Goal: Transaction & Acquisition: Purchase product/service

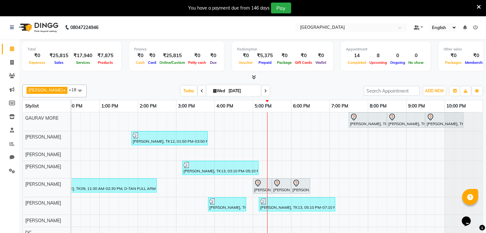
click at [373, 7] on icon at bounding box center [478, 7] width 4 height 6
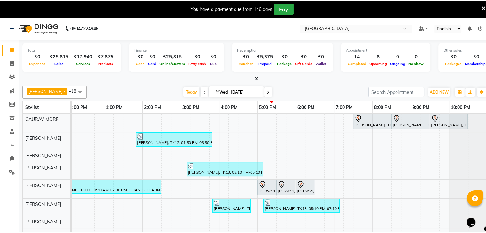
scroll to position [0, 121]
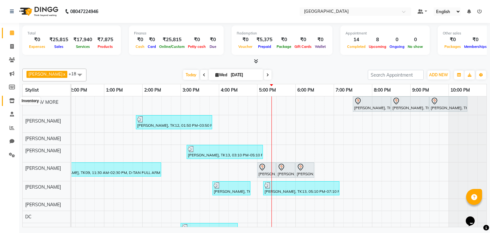
click at [13, 102] on icon at bounding box center [11, 100] width 5 height 5
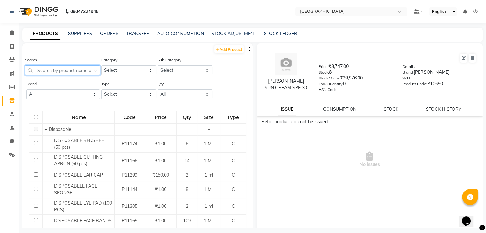
click at [50, 69] on input "text" at bounding box center [62, 70] width 75 height 10
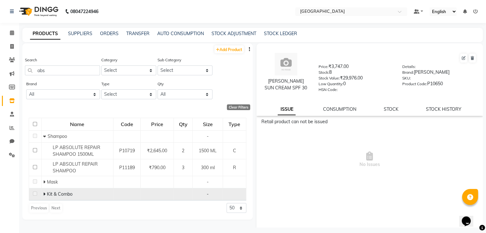
click at [45, 194] on span at bounding box center [45, 194] width 4 height 6
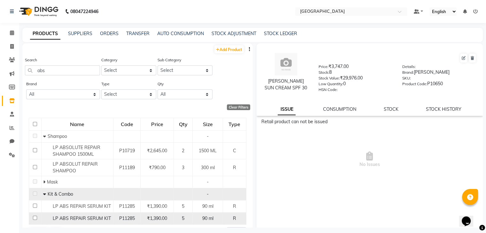
click at [63, 219] on span "LP ABS REPAIR SERUM KIT" at bounding box center [82, 219] width 58 height 6
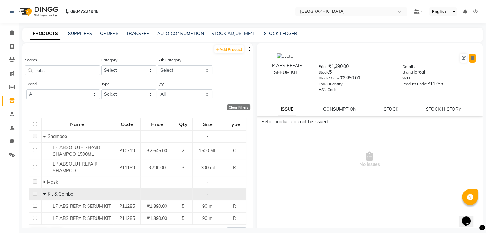
click at [373, 54] on button at bounding box center [472, 58] width 7 height 9
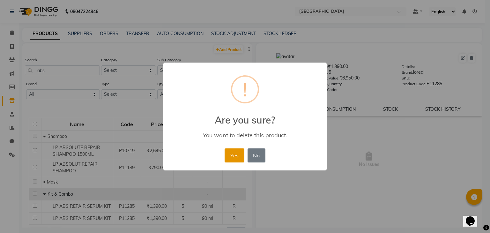
click at [243, 154] on button "Yes" at bounding box center [234, 155] width 19 height 14
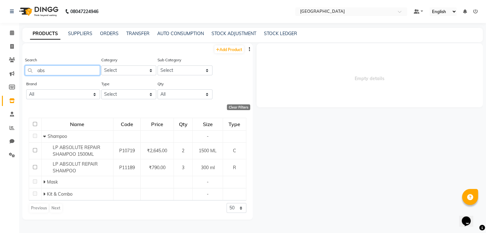
click at [44, 74] on input "abs" at bounding box center [62, 70] width 75 height 10
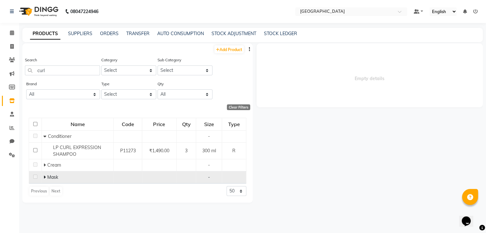
click at [42, 174] on td "Mask" at bounding box center [78, 177] width 72 height 12
click at [43, 176] on td "Mask" at bounding box center [78, 177] width 72 height 12
click at [45, 177] on icon at bounding box center [44, 177] width 2 height 4
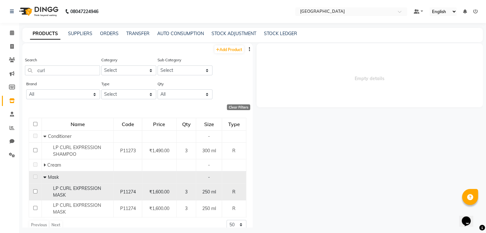
click at [74, 194] on div "LP CURL EXPRESSION MASK" at bounding box center [77, 191] width 68 height 13
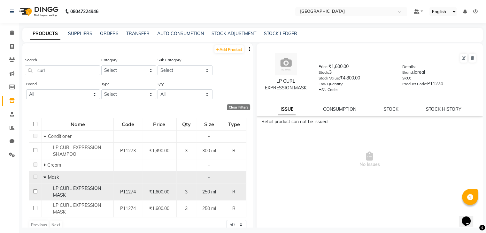
click at [74, 194] on div "LP CURL EXPRESSION MASK" at bounding box center [77, 191] width 68 height 13
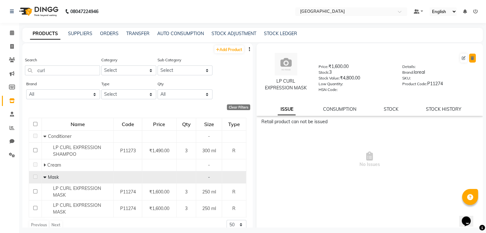
click at [373, 60] on button at bounding box center [472, 58] width 7 height 9
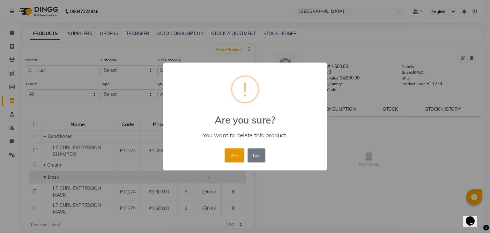
click at [234, 156] on button "Yes" at bounding box center [234, 155] width 19 height 14
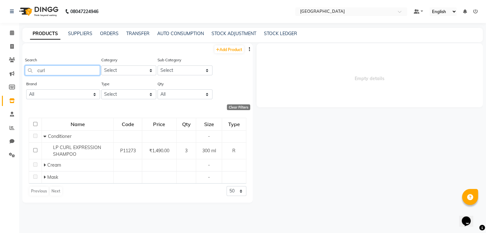
click at [45, 74] on input "curl" at bounding box center [62, 70] width 75 height 10
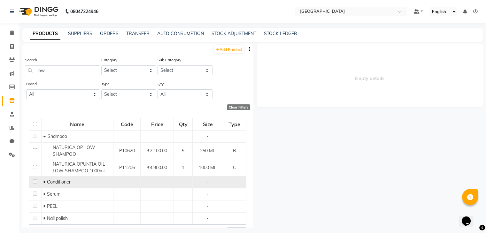
click at [43, 182] on icon at bounding box center [44, 182] width 2 height 4
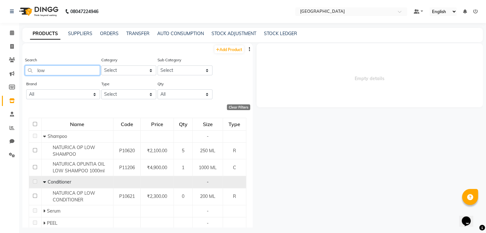
click at [74, 75] on input "low" at bounding box center [62, 70] width 75 height 10
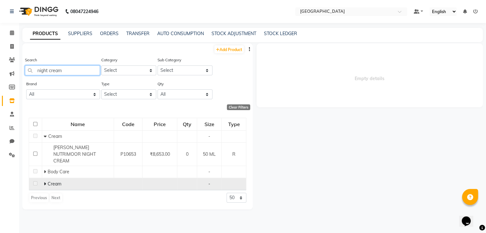
type input "night cream"
click at [48, 181] on span "Cream" at bounding box center [54, 184] width 14 height 6
click at [43, 182] on icon at bounding box center [44, 184] width 2 height 4
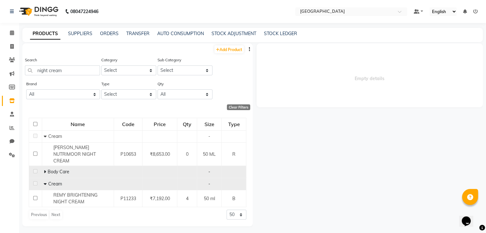
click at [45, 170] on icon at bounding box center [44, 172] width 2 height 4
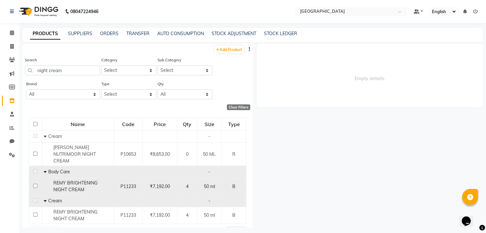
click at [101, 180] on div "REMY BRIGHTENING NIGHT CREAM" at bounding box center [77, 186] width 68 height 13
select select
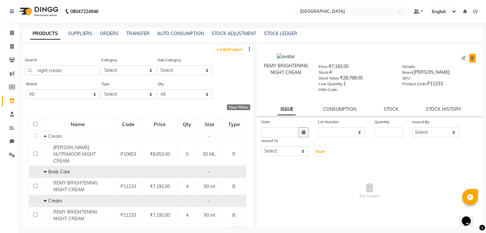
click at [373, 55] on button at bounding box center [472, 58] width 7 height 9
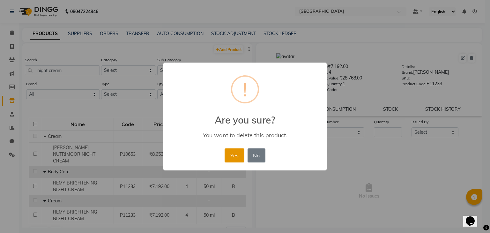
click at [235, 157] on button "Yes" at bounding box center [234, 155] width 19 height 14
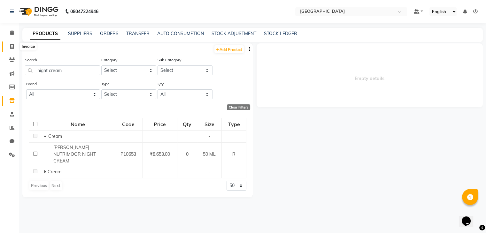
click at [11, 45] on icon at bounding box center [12, 46] width 4 height 5
select select "8096"
select select "service"
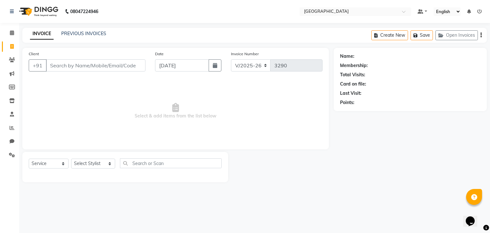
click at [9, 52] on li "Invoice" at bounding box center [9, 47] width 19 height 14
click at [11, 127] on icon at bounding box center [12, 127] width 5 height 5
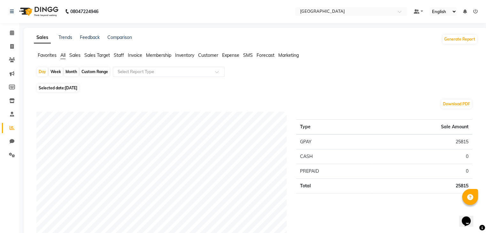
click at [58, 87] on span "Selected date: 03-09-2025" at bounding box center [58, 88] width 42 height 8
select select "9"
select select "2025"
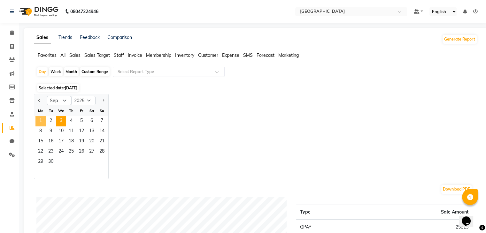
click at [43, 124] on span "1" at bounding box center [40, 121] width 10 height 10
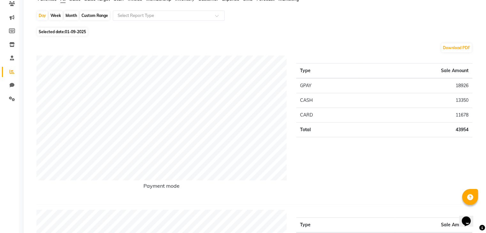
scroll to position [56, 0]
click at [78, 30] on span "01-09-2025" at bounding box center [75, 32] width 21 height 5
select select "9"
select select "2025"
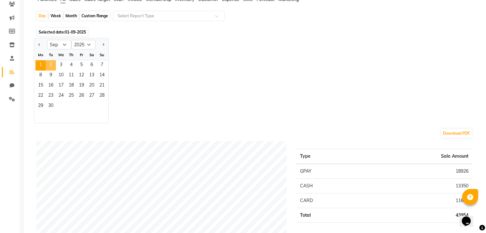
click at [48, 60] on span "2" at bounding box center [51, 65] width 10 height 10
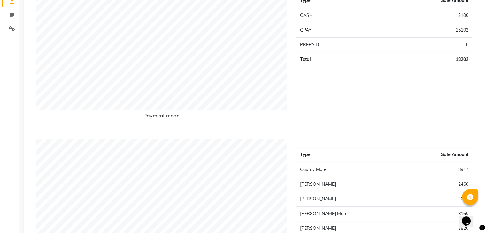
scroll to position [0, 0]
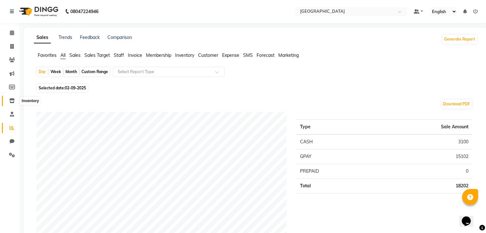
click at [11, 100] on icon at bounding box center [11, 100] width 5 height 5
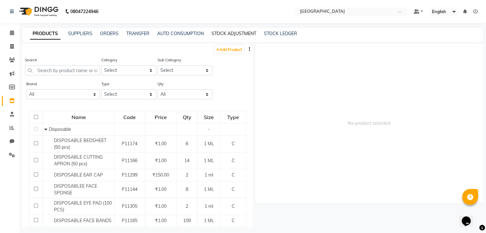
click at [230, 35] on link "STOCK ADJUSTMENT" at bounding box center [233, 34] width 45 height 6
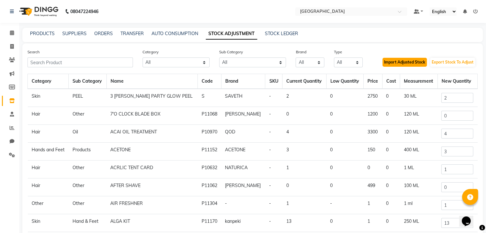
click at [373, 64] on button "Import Adjusted Stock" at bounding box center [404, 62] width 44 height 9
type input "3"
type input "12"
type input "3"
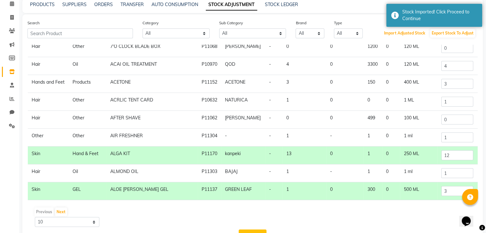
scroll to position [53, 0]
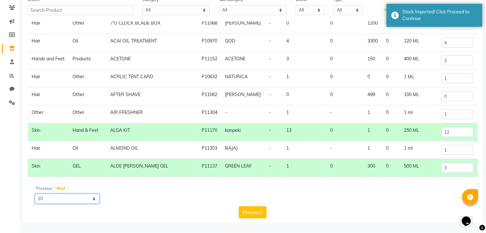
click at [85, 199] on select "10 50 100" at bounding box center [67, 199] width 65 height 10
select select "100"
click at [35, 194] on select "10 50 100" at bounding box center [67, 199] width 65 height 10
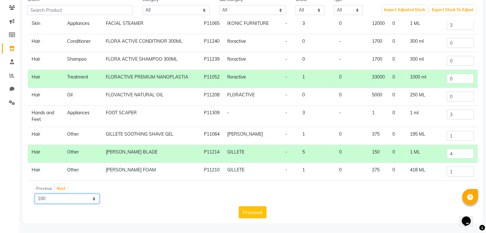
scroll to position [1434, 0]
click at [17, 48] on li "Inventory" at bounding box center [9, 49] width 19 height 14
click at [11, 48] on icon at bounding box center [11, 48] width 5 height 5
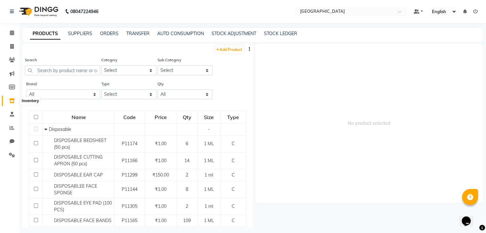
click at [7, 104] on span at bounding box center [11, 100] width 11 height 7
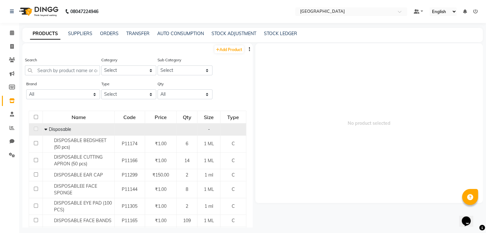
click at [46, 132] on icon at bounding box center [45, 129] width 3 height 4
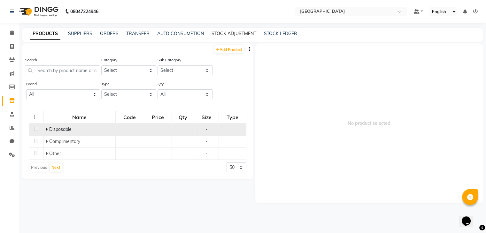
click at [233, 32] on link "STOCK ADJUSTMENT" at bounding box center [233, 34] width 45 height 6
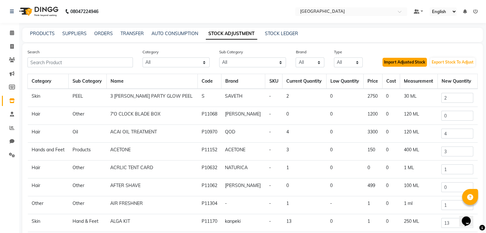
click at [373, 66] on button "Import Adjusted Stock" at bounding box center [404, 62] width 44 height 9
type input "3"
type input "12"
type input "3"
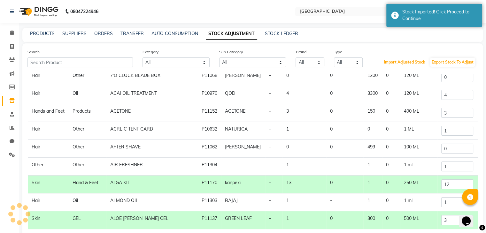
scroll to position [53, 0]
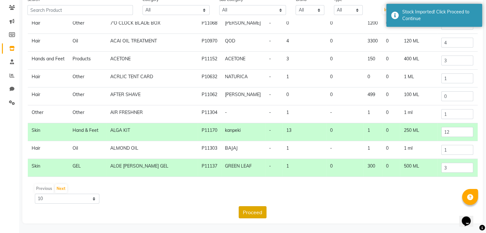
click at [258, 212] on button "Proceed" at bounding box center [253, 212] width 28 height 12
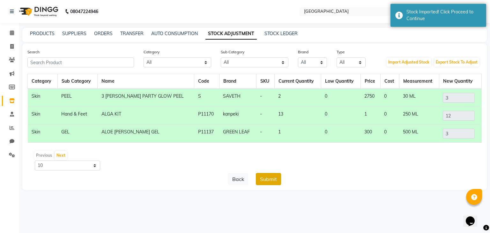
click at [271, 183] on button "Submit" at bounding box center [268, 179] width 25 height 12
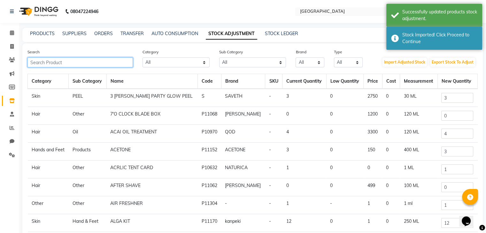
click at [87, 65] on input "text" at bounding box center [79, 62] width 105 height 10
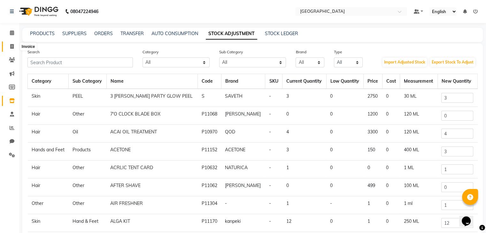
click at [13, 48] on icon at bounding box center [12, 46] width 4 height 5
select select "service"
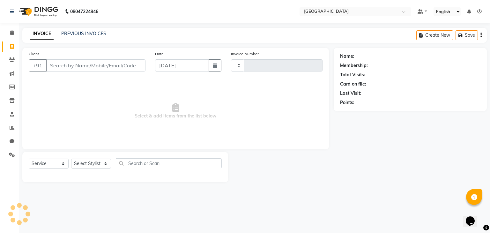
type input "3291"
select select "8096"
click at [59, 66] on input "Client" at bounding box center [96, 65] width 100 height 12
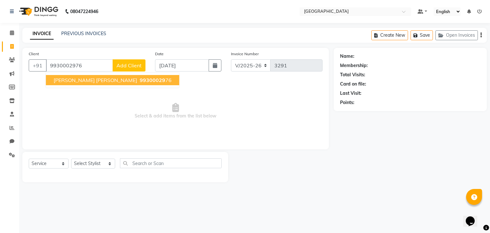
type input "9930002976"
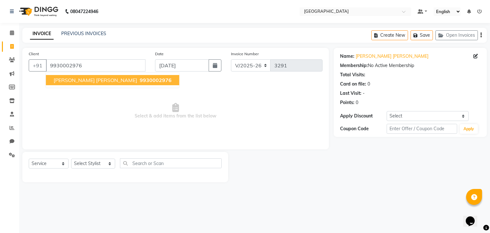
click at [139, 81] on ngb-highlight "9930002976" at bounding box center [155, 80] width 33 height 6
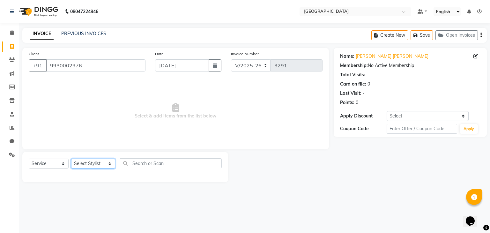
click at [97, 162] on select "Select Stylist [PERSON_NAME] [PERSON_NAME] [PERSON_NAME] [PERSON_NAME] MORE DC …" at bounding box center [93, 164] width 44 height 10
select select "88148"
click at [71, 159] on select "Select Stylist [PERSON_NAME] [PERSON_NAME] [PERSON_NAME] [PERSON_NAME] MORE DC …" at bounding box center [93, 164] width 44 height 10
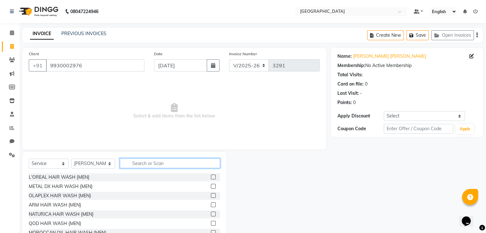
click at [136, 163] on input "text" at bounding box center [170, 163] width 100 height 10
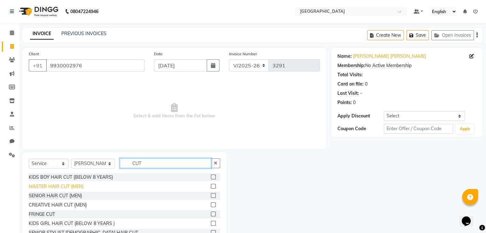
type input "CUT"
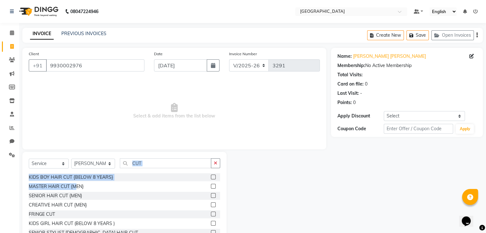
drag, startPoint x: 75, startPoint y: 187, endPoint x: 129, endPoint y: 164, distance: 59.2
click at [129, 164] on div "Select Service Product Membership Package Voucher Prepaid Gift Card Select Styl…" at bounding box center [124, 199] width 204 height 94
click at [72, 186] on div "MASTER HAIR CUT {MEN}" at bounding box center [56, 186] width 55 height 7
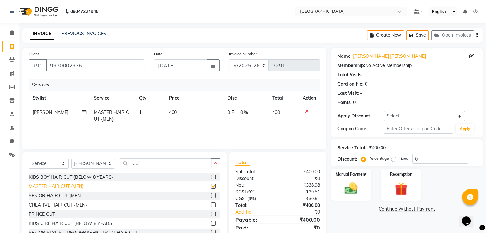
checkbox input "false"
click at [131, 164] on input "CUT" at bounding box center [165, 163] width 91 height 10
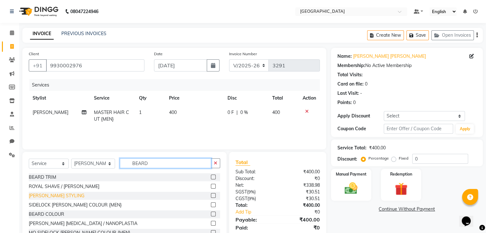
type input "BEARD"
click at [58, 197] on div "[PERSON_NAME] STYLING" at bounding box center [57, 196] width 56 height 7
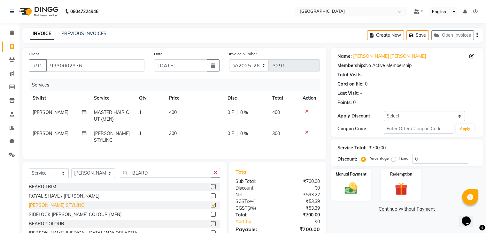
checkbox input "false"
click at [132, 172] on input "BEARD" at bounding box center [165, 173] width 91 height 10
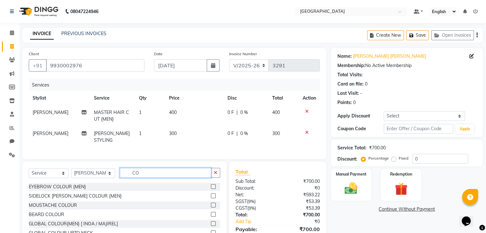
type input "C"
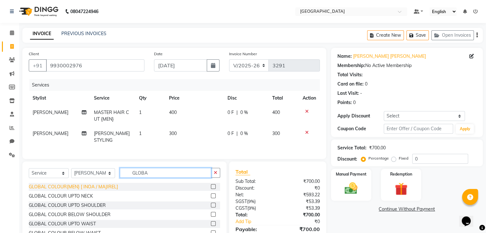
type input "GLOBA"
click at [101, 184] on div "GLOBAL COLOUR{MEN} [ INOA / MAJIREL]" at bounding box center [73, 187] width 89 height 7
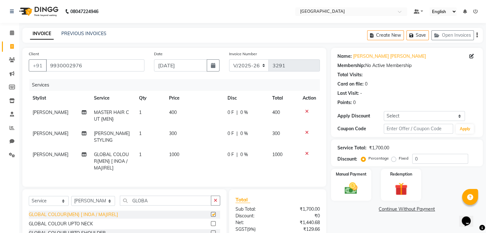
checkbox input "false"
click at [373, 159] on input "0" at bounding box center [440, 159] width 56 height 10
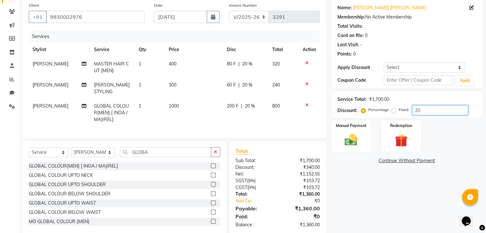
scroll to position [49, 0]
type input "20"
click at [356, 140] on img at bounding box center [350, 140] width 21 height 15
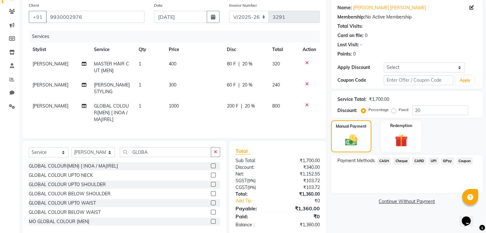
click at [373, 161] on span "GPay" at bounding box center [447, 160] width 13 height 7
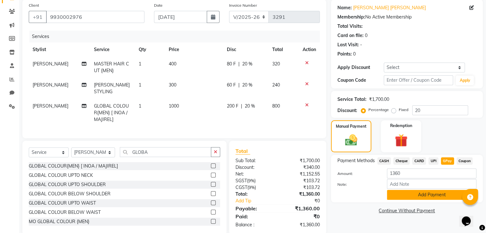
click at [373, 197] on button "Add Payment" at bounding box center [431, 195] width 89 height 10
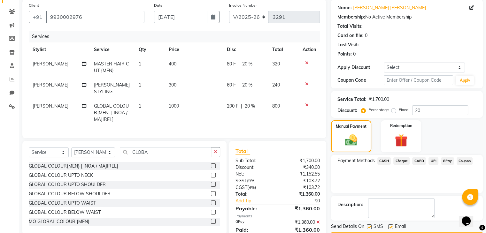
scroll to position [72, 0]
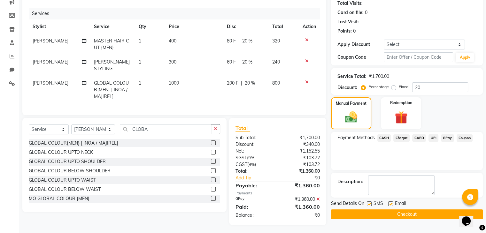
click at [373, 210] on button "Checkout" at bounding box center [407, 214] width 152 height 10
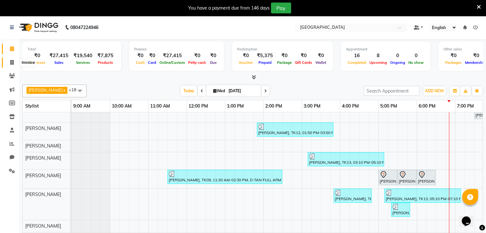
click at [10, 60] on span at bounding box center [11, 62] width 11 height 7
select select "8096"
select select "service"
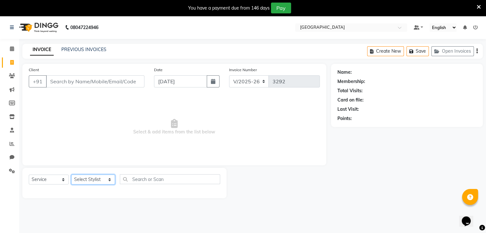
click at [92, 183] on select "Select Stylist [PERSON_NAME] [PERSON_NAME] [PERSON_NAME] [PERSON_NAME] MORE DC …" at bounding box center [93, 180] width 44 height 10
select select "78951"
click at [71, 175] on select "Select Stylist [PERSON_NAME] [PERSON_NAME] [PERSON_NAME] [PERSON_NAME] MORE DC …" at bounding box center [93, 180] width 44 height 10
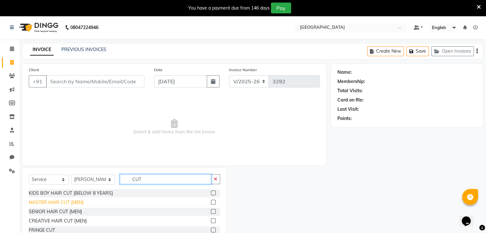
type input "CUT"
drag, startPoint x: 70, startPoint y: 205, endPoint x: 78, endPoint y: 203, distance: 8.1
click at [78, 203] on div "MASTER HAIR CUT {MEN}" at bounding box center [56, 202] width 55 height 7
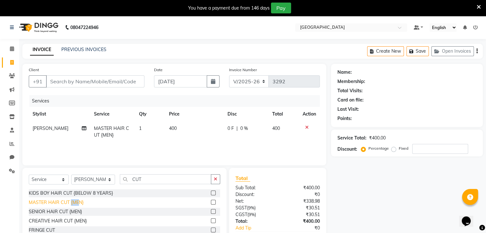
click at [78, 203] on div "MASTER HAIR CUT {MEN}" at bounding box center [56, 202] width 55 height 7
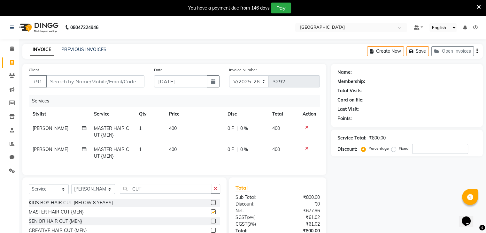
checkbox input "false"
click at [133, 194] on input "CUT" at bounding box center [165, 189] width 91 height 10
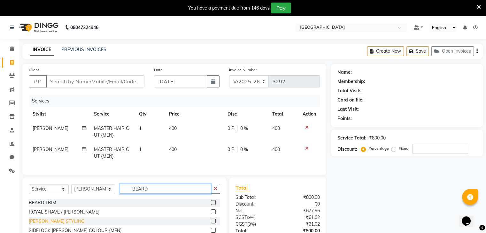
type input "BEARD"
click at [50, 225] on div "[PERSON_NAME] STYLING" at bounding box center [57, 221] width 56 height 7
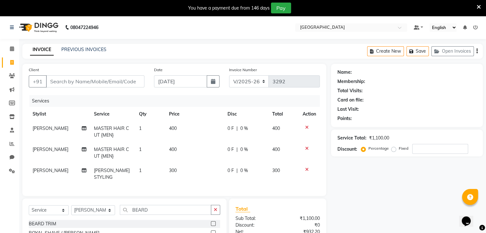
checkbox input "false"
click at [306, 148] on icon at bounding box center [307, 148] width 4 height 4
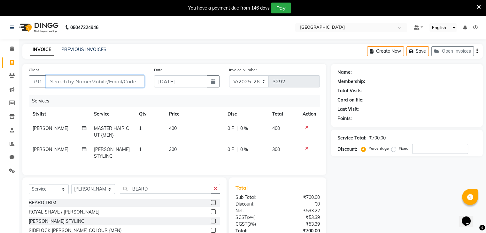
click at [82, 82] on input "Client" at bounding box center [95, 81] width 98 height 12
type input "9"
type input "0"
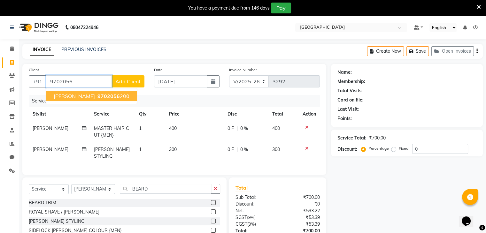
click at [97, 97] on span "9702056" at bounding box center [108, 96] width 22 height 6
type input "9702056200"
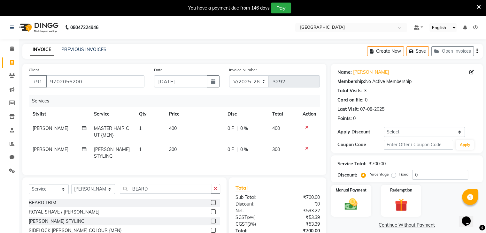
scroll to position [47, 0]
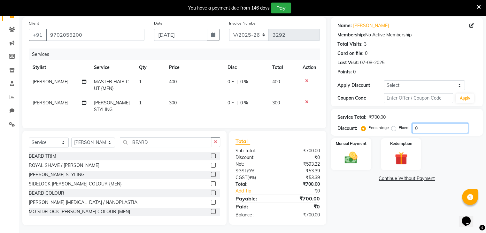
click at [415, 127] on input "0" at bounding box center [440, 128] width 56 height 10
type input "20"
click at [360, 157] on img at bounding box center [350, 157] width 21 height 15
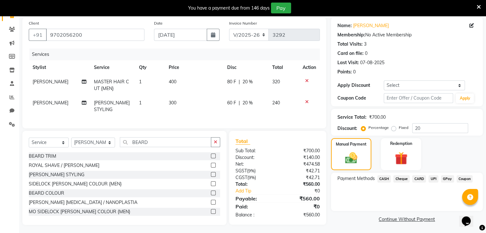
click at [446, 180] on span "GPay" at bounding box center [447, 178] width 13 height 7
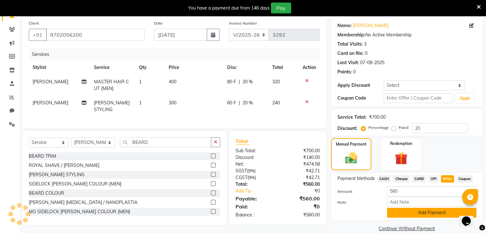
click at [412, 215] on button "Add Payment" at bounding box center [431, 213] width 89 height 10
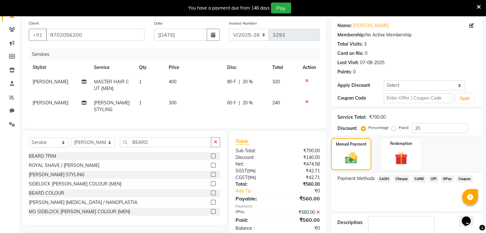
scroll to position [83, 0]
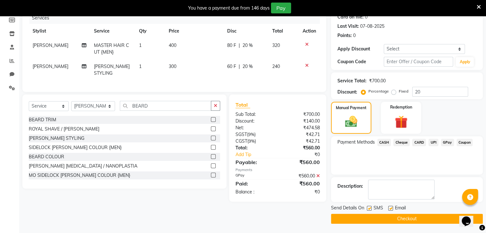
click at [412, 215] on button "Checkout" at bounding box center [407, 219] width 152 height 10
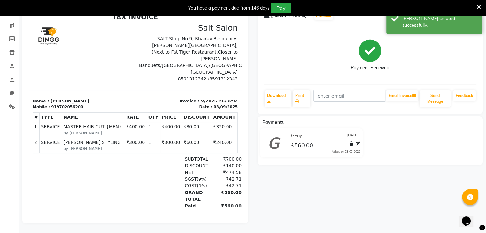
click at [479, 9] on icon at bounding box center [478, 7] width 4 height 6
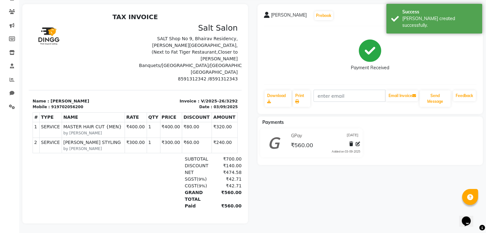
scroll to position [53, 0]
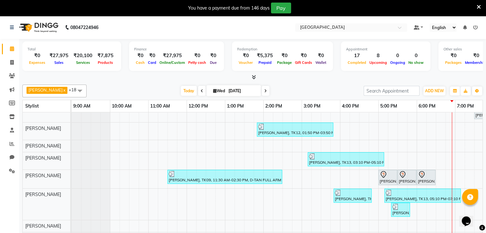
click at [480, 5] on icon at bounding box center [478, 7] width 4 height 6
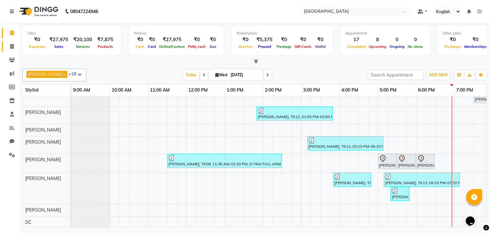
click at [10, 50] on link "Invoice" at bounding box center [9, 47] width 15 height 11
select select "service"
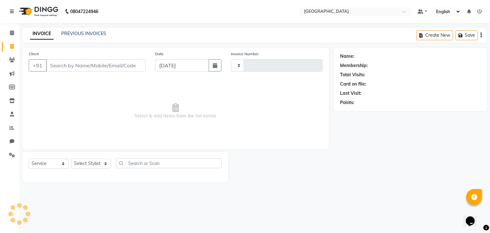
type input "3293"
select select "8096"
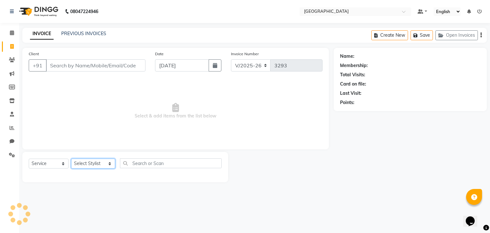
click at [94, 166] on select "Select Stylist [PERSON_NAME] [PERSON_NAME] [PERSON_NAME] [PERSON_NAME] MORE DC …" at bounding box center [93, 164] width 44 height 10
select select "77227"
click at [71, 159] on select "Select Stylist [PERSON_NAME] [PERSON_NAME] [PERSON_NAME] [PERSON_NAME] MORE DC …" at bounding box center [93, 164] width 44 height 10
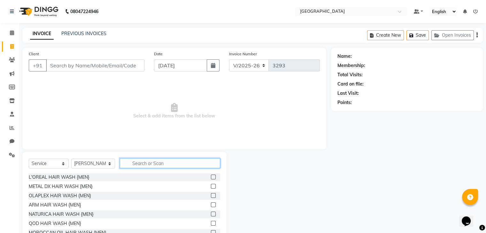
click at [136, 165] on input "text" at bounding box center [170, 163] width 100 height 10
type input "HEAD"
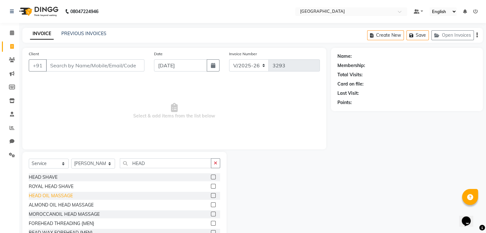
click at [65, 194] on div "HEAD OIL MASSAGE" at bounding box center [51, 196] width 44 height 7
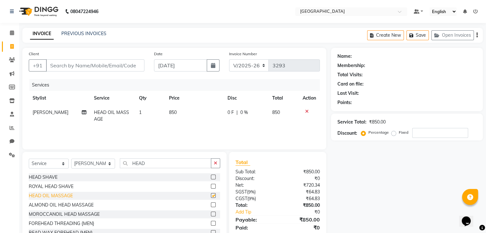
checkbox input "false"
click at [44, 206] on div "ALMOND OIL HEAD MASSAGE" at bounding box center [61, 205] width 65 height 7
checkbox input "false"
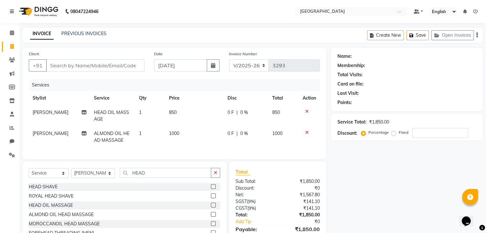
click at [305, 113] on icon at bounding box center [307, 111] width 4 height 4
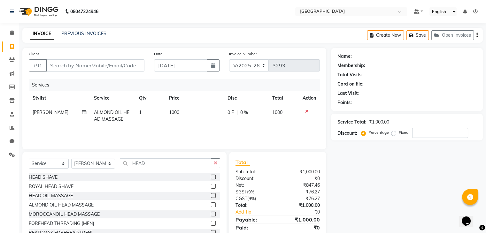
click at [306, 111] on icon at bounding box center [307, 111] width 4 height 4
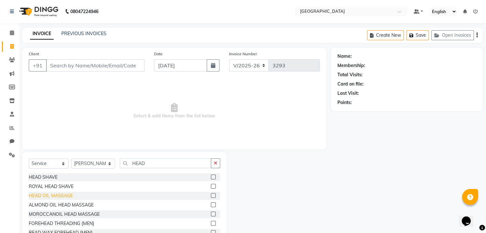
click at [54, 194] on div "HEAD OIL MASSAGE" at bounding box center [51, 196] width 44 height 7
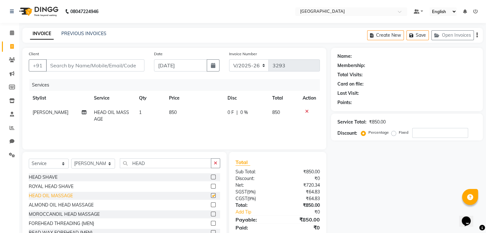
checkbox input "false"
click at [141, 159] on input "HEAD" at bounding box center [165, 163] width 91 height 10
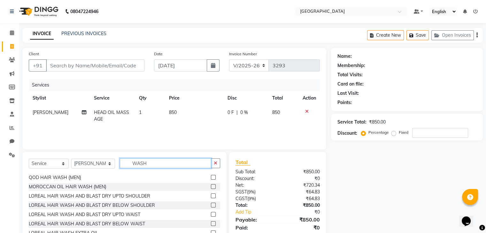
scroll to position [46, 0]
type input "WASH"
click at [76, 207] on div "LOREAL HAIR WASH AND BLAST DRY BELOW SHOULDER" at bounding box center [92, 205] width 126 height 7
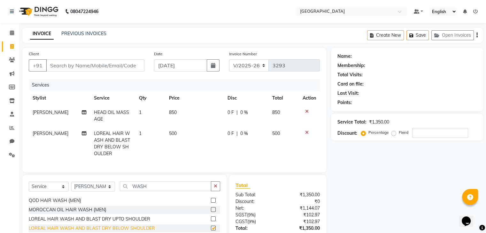
checkbox input "false"
